Goal: Find specific page/section: Find specific page/section

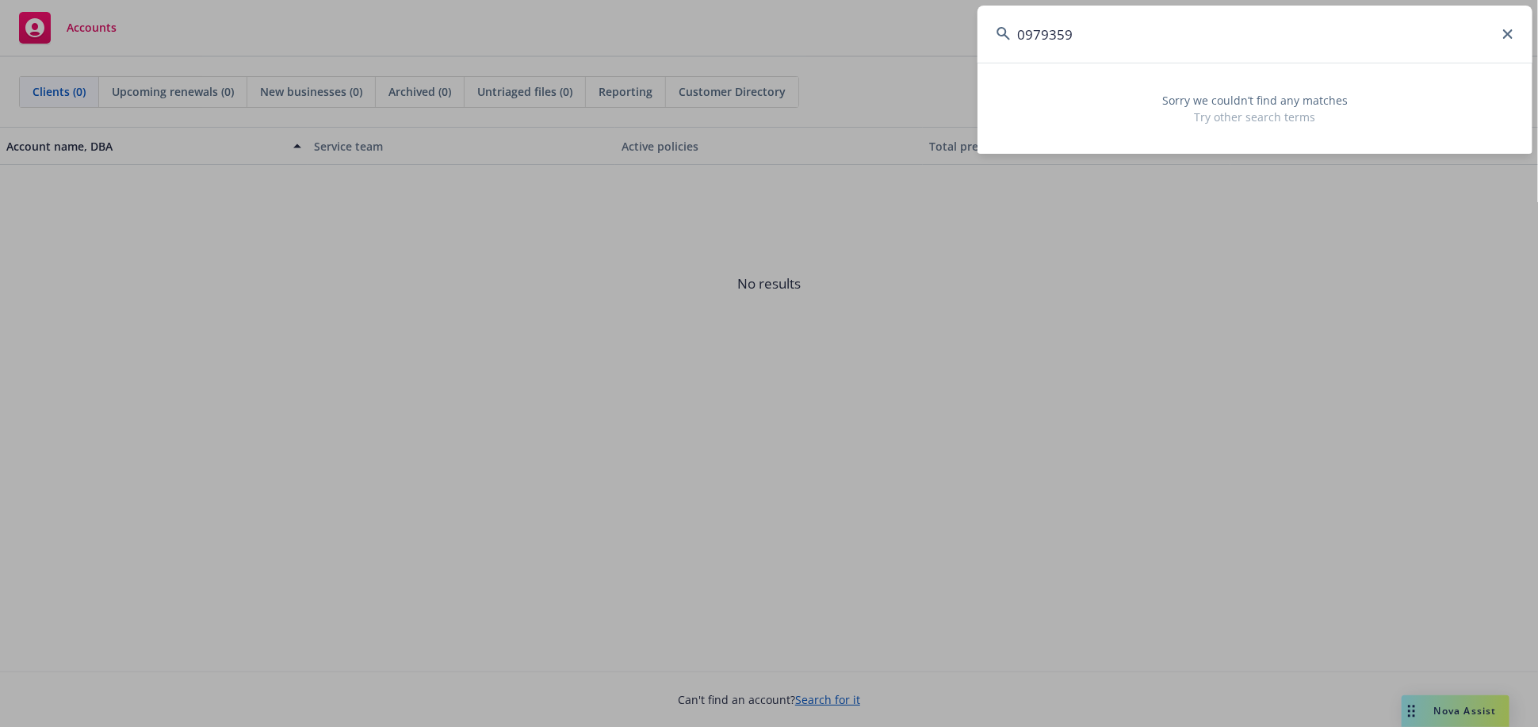
click at [924, 62] on div "0979359 Sorry we couldn’t find any matches Try other search terms" at bounding box center [769, 363] width 1538 height 727
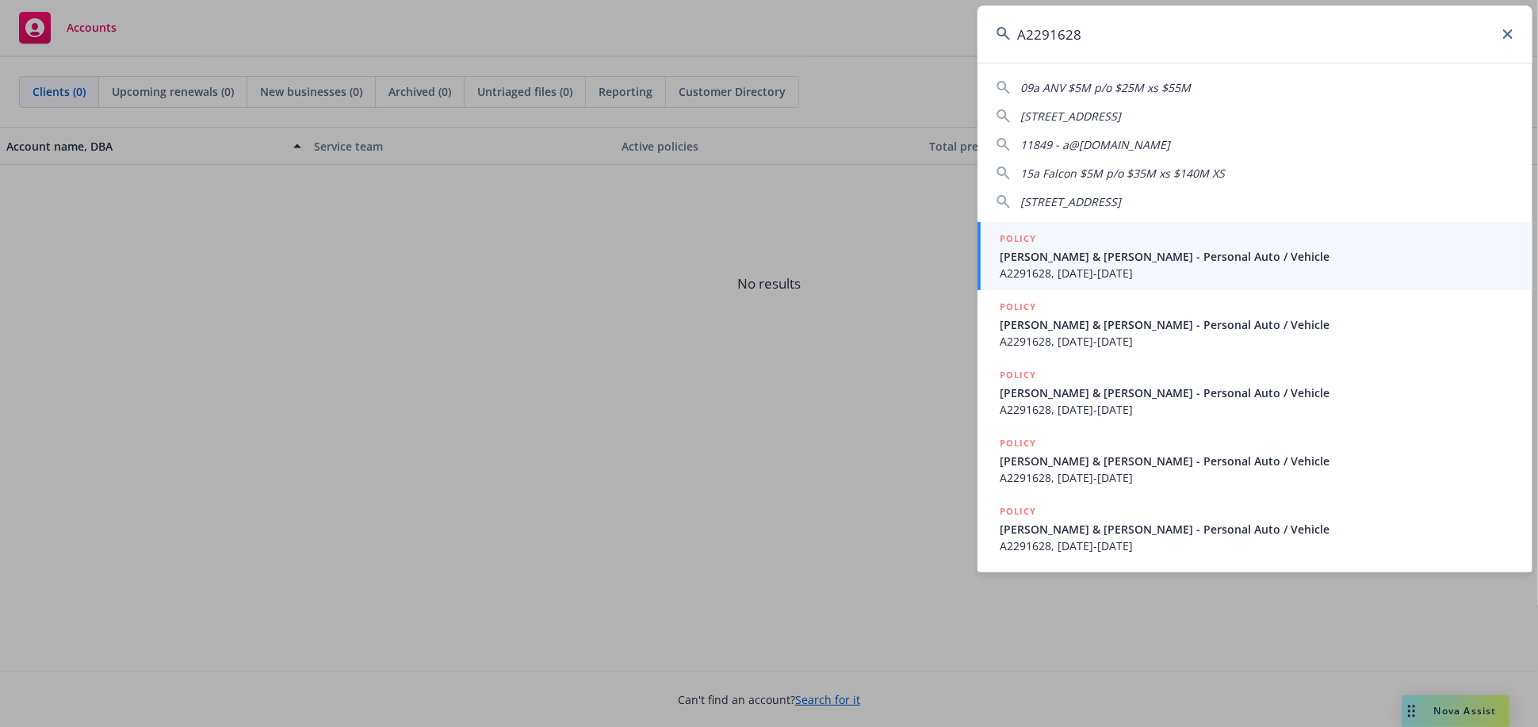
type input "A2291628"
click at [1030, 248] on span "[PERSON_NAME] & [PERSON_NAME] - Personal Auto / Vehicle" at bounding box center [1257, 256] width 514 height 17
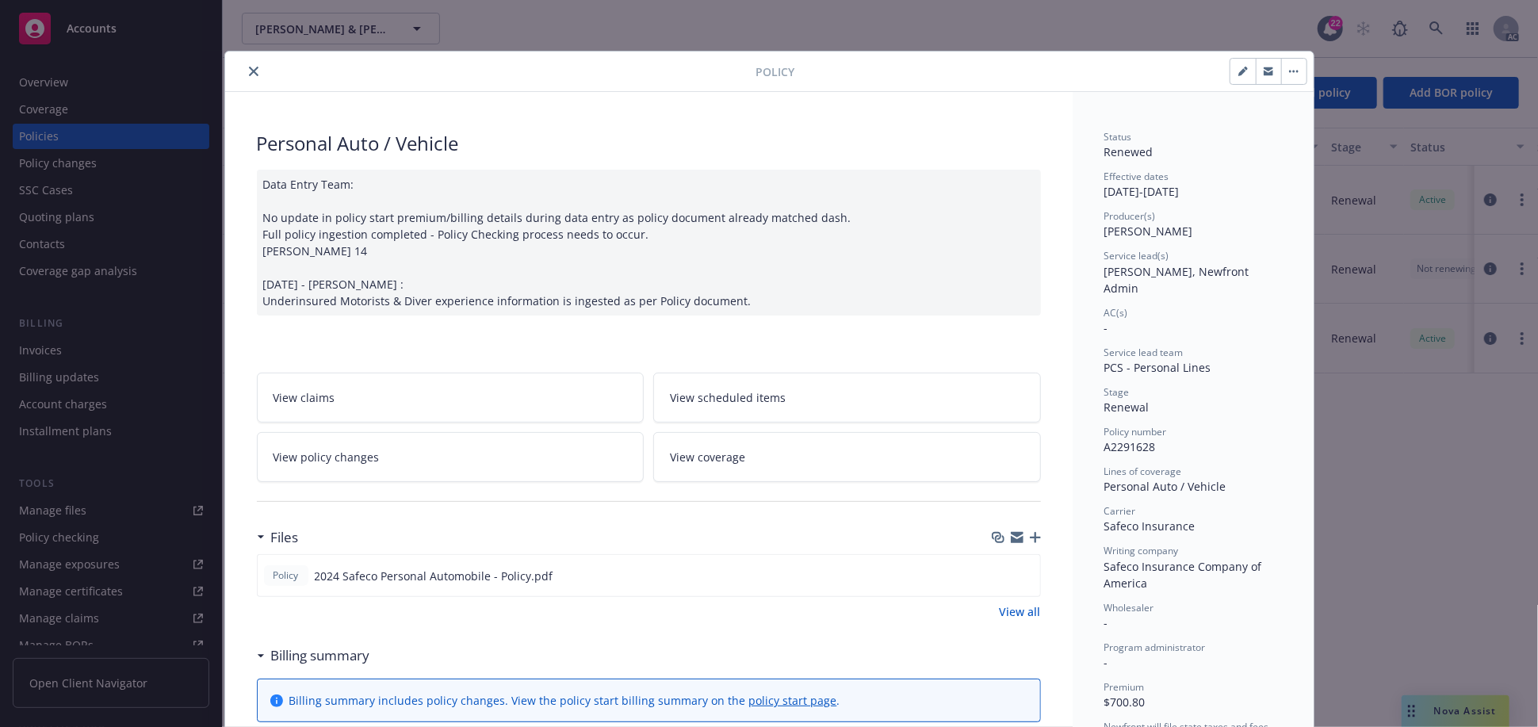
click at [249, 71] on icon "close" at bounding box center [254, 72] width 10 height 10
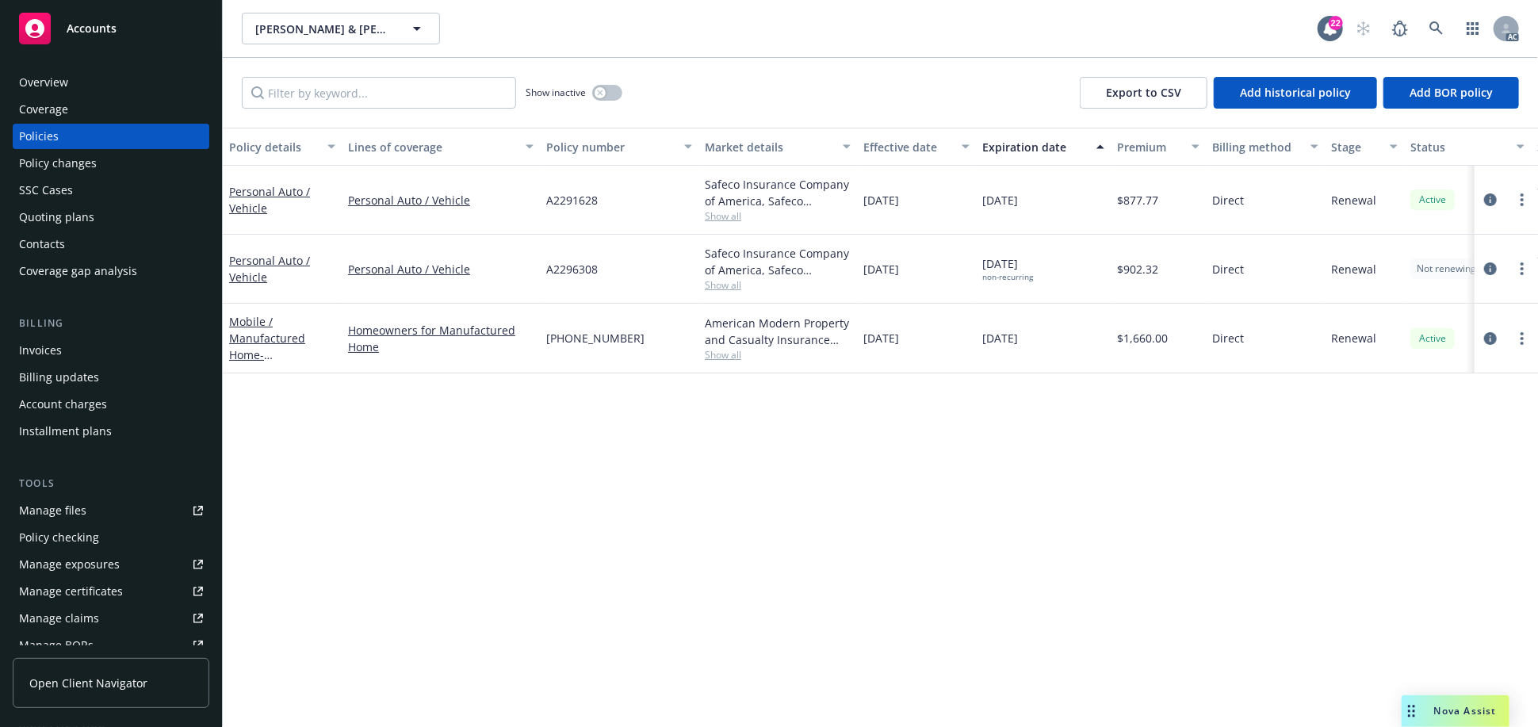
click at [98, 71] on div "Overview" at bounding box center [111, 82] width 184 height 25
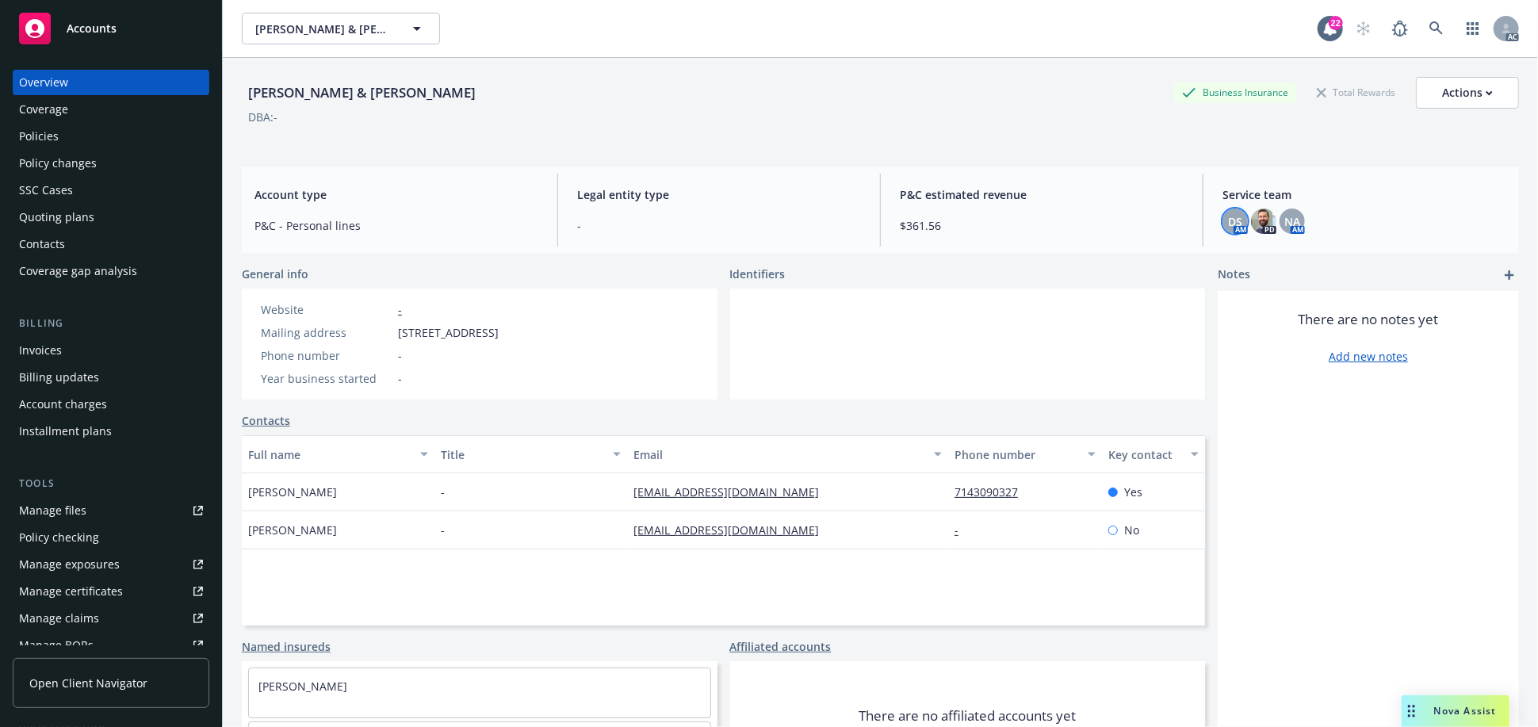
click at [1228, 221] on span "DS" at bounding box center [1235, 221] width 14 height 17
